Goal: Transaction & Acquisition: Subscribe to service/newsletter

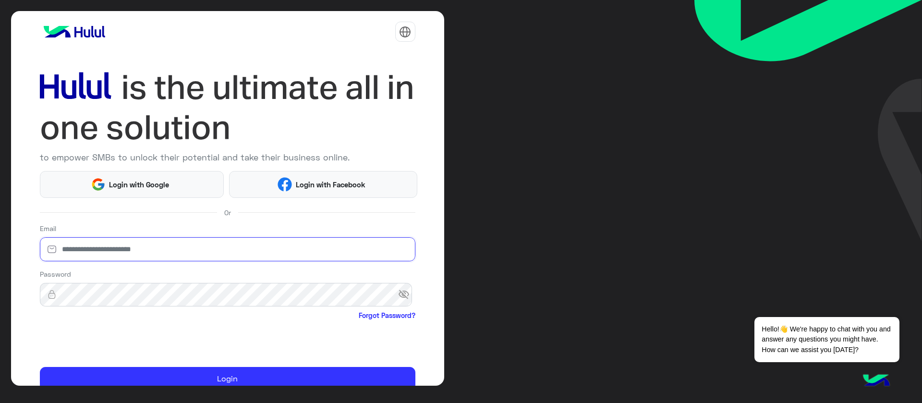
click at [189, 254] on input "email" at bounding box center [228, 249] width 376 height 24
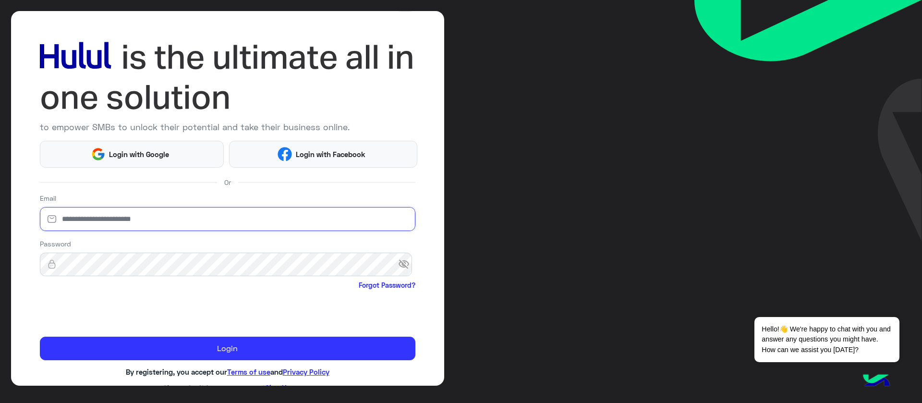
scroll to position [43, 0]
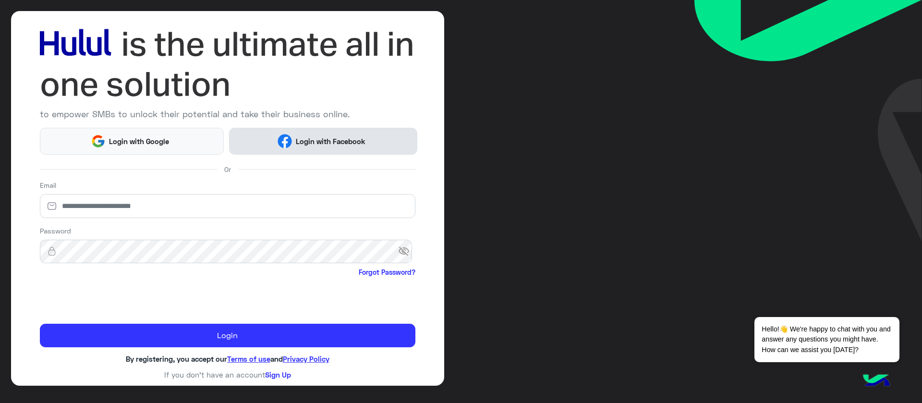
click at [296, 147] on button "Login with Facebook" at bounding box center [323, 141] width 188 height 26
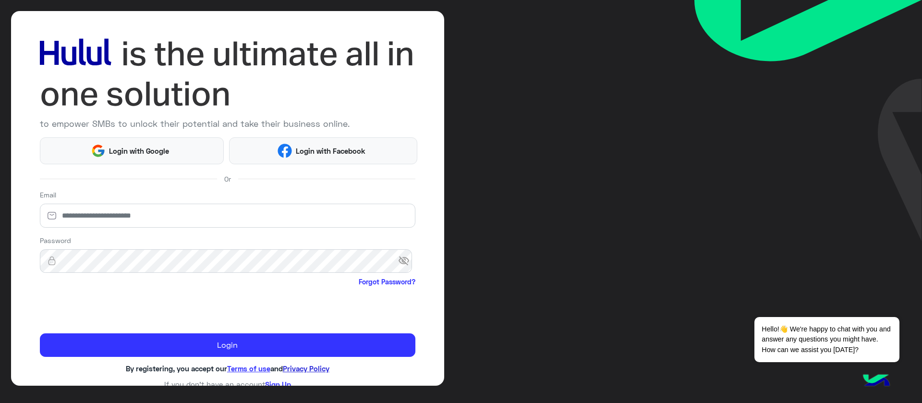
scroll to position [43, 0]
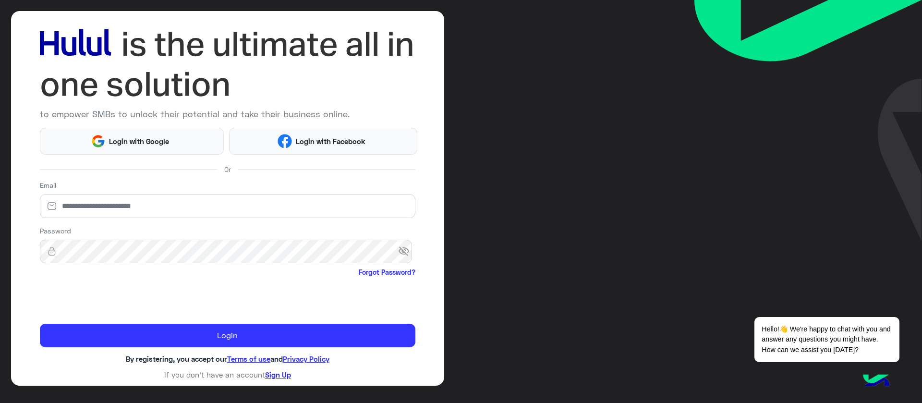
click at [281, 374] on link "Sign Up" at bounding box center [278, 374] width 26 height 9
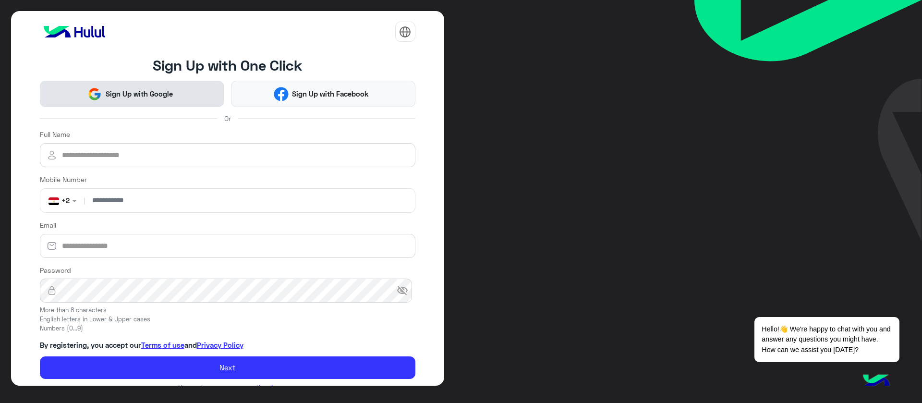
click at [116, 94] on span "Sign Up with Google" at bounding box center [139, 93] width 74 height 11
